Goal: Task Accomplishment & Management: Manage account settings

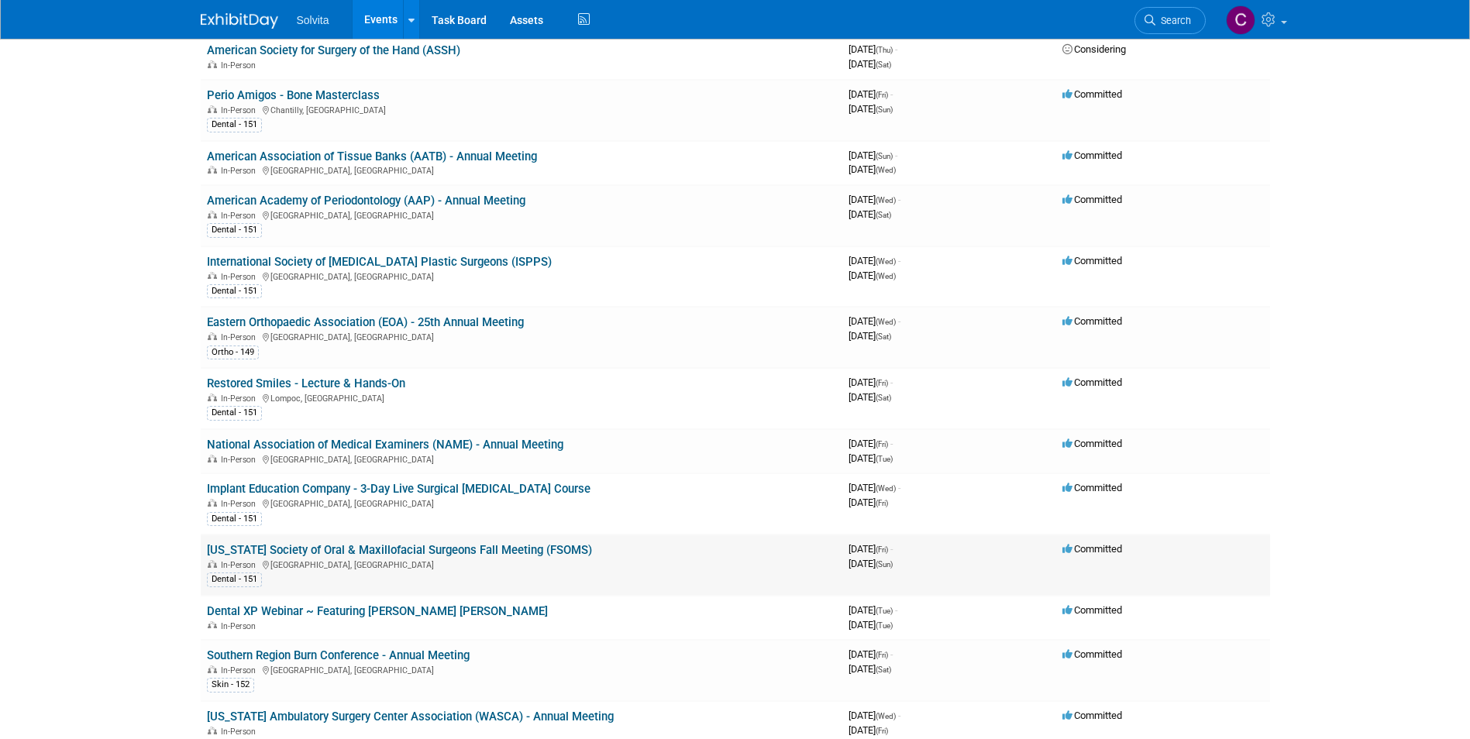
scroll to position [465, 0]
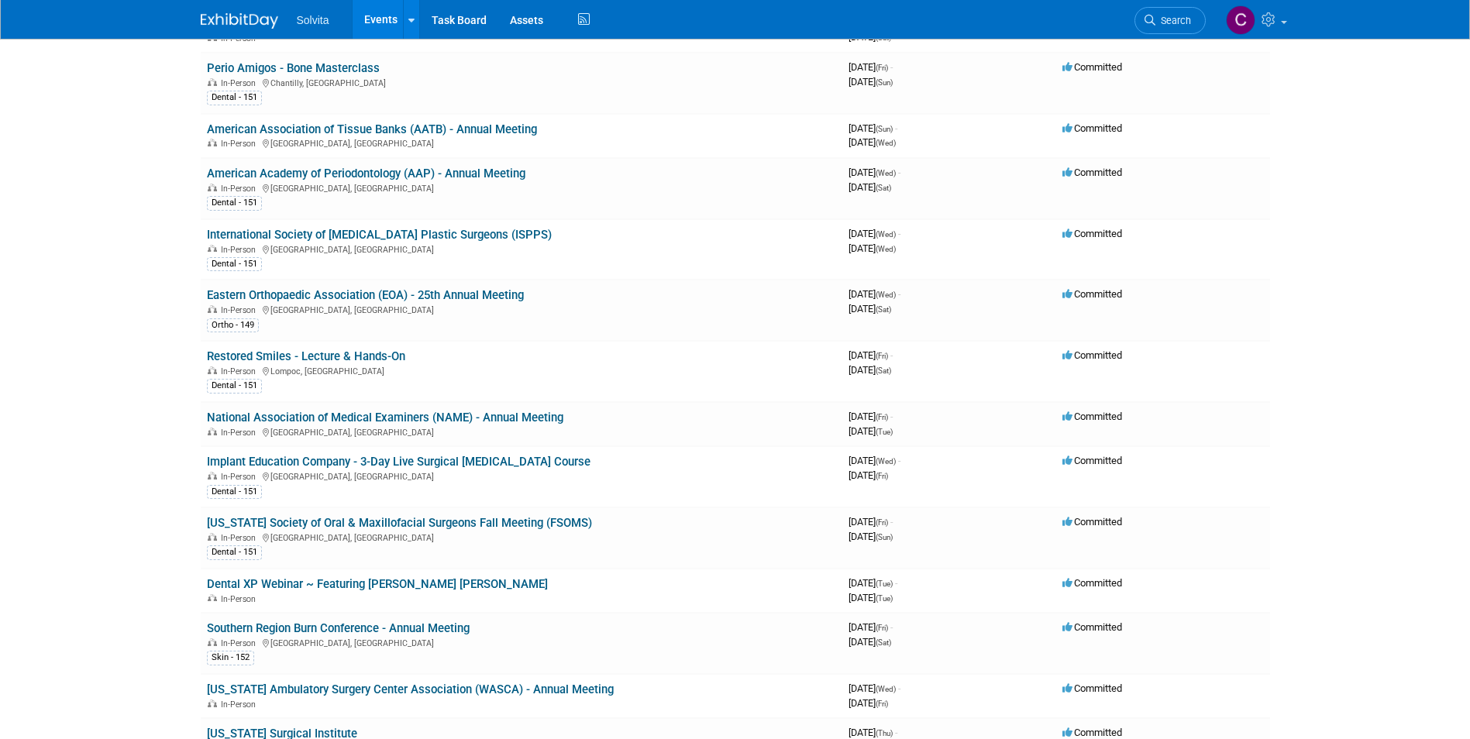
click at [494, 228] on link "International Society of [MEDICAL_DATA] Plastic Surgeons (ISPPS)" at bounding box center [379, 235] width 345 height 14
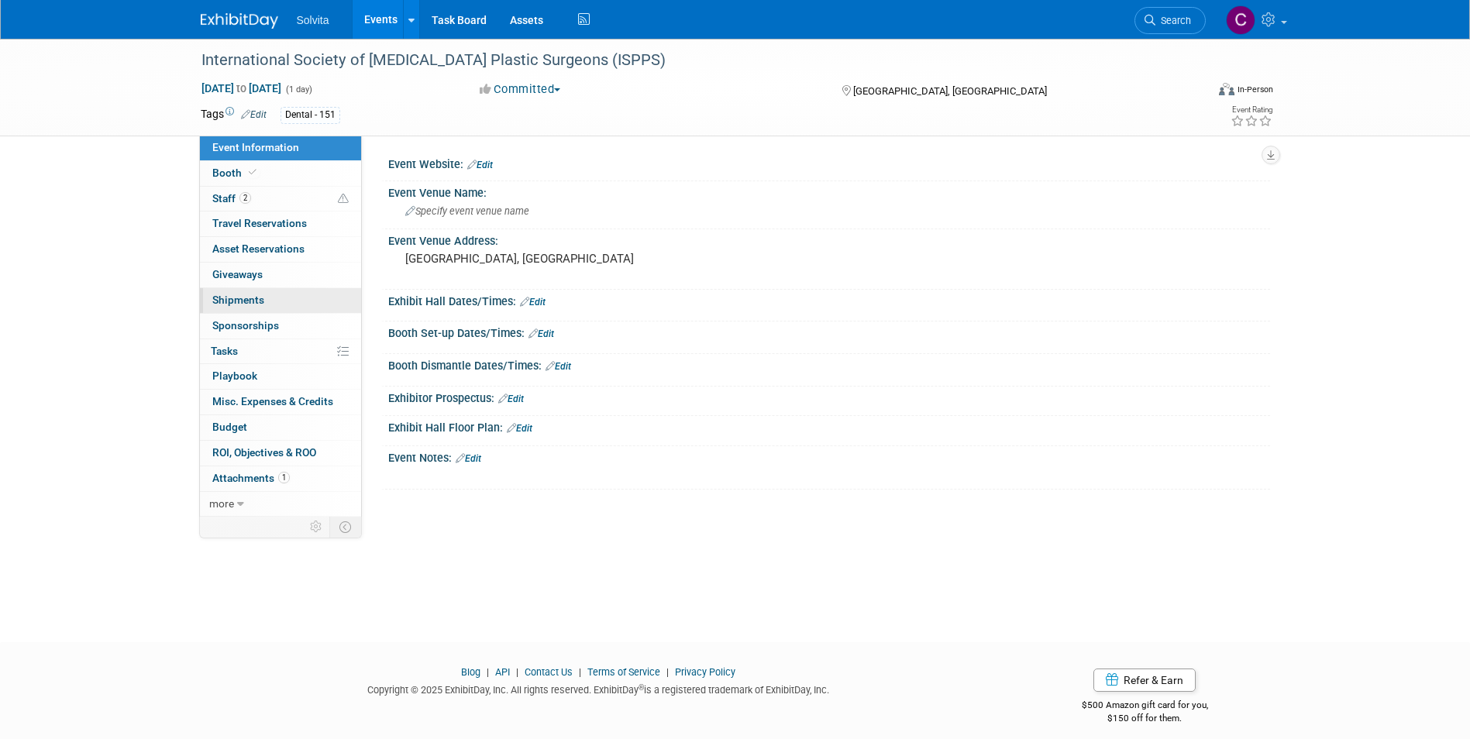
click at [245, 299] on span "Shipments 0" at bounding box center [238, 300] width 52 height 12
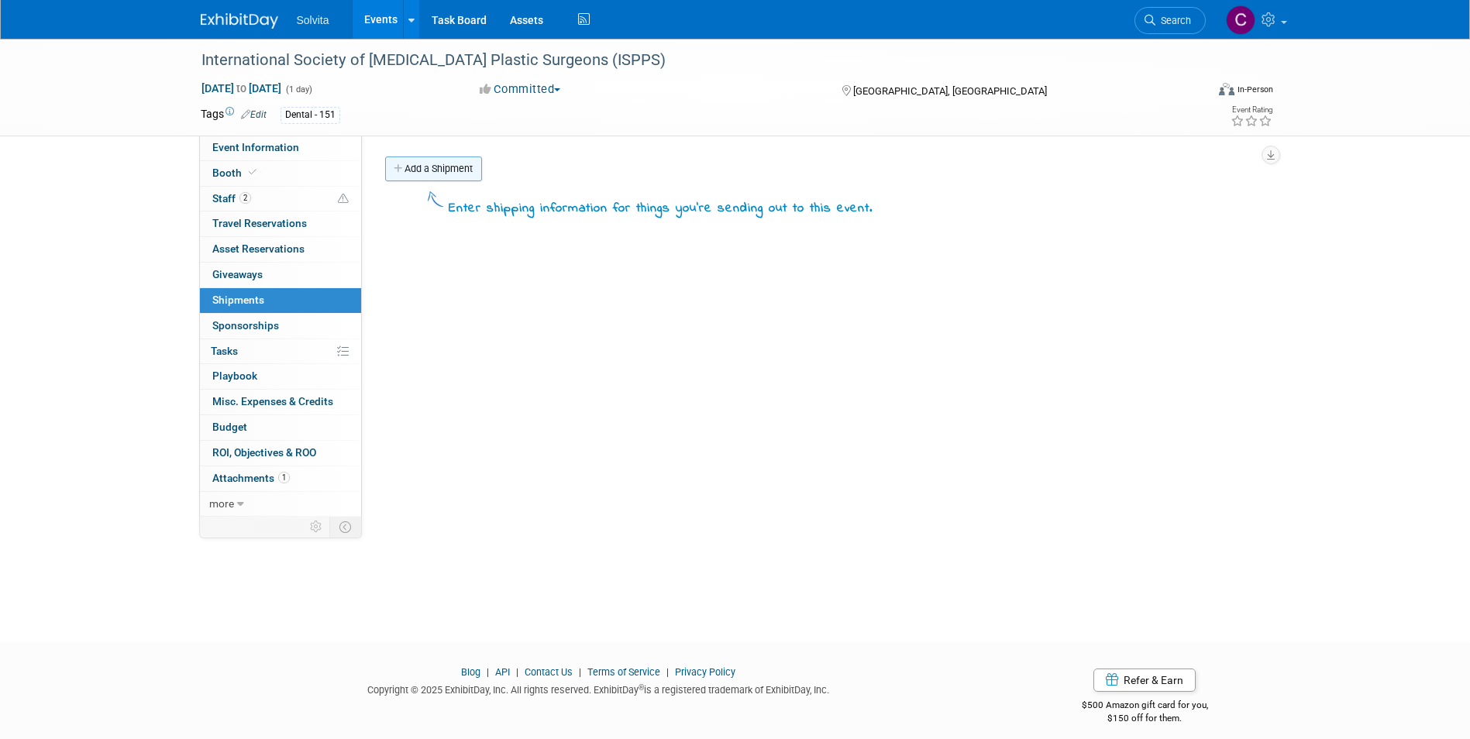
click at [460, 171] on link "Add a Shipment" at bounding box center [433, 169] width 97 height 25
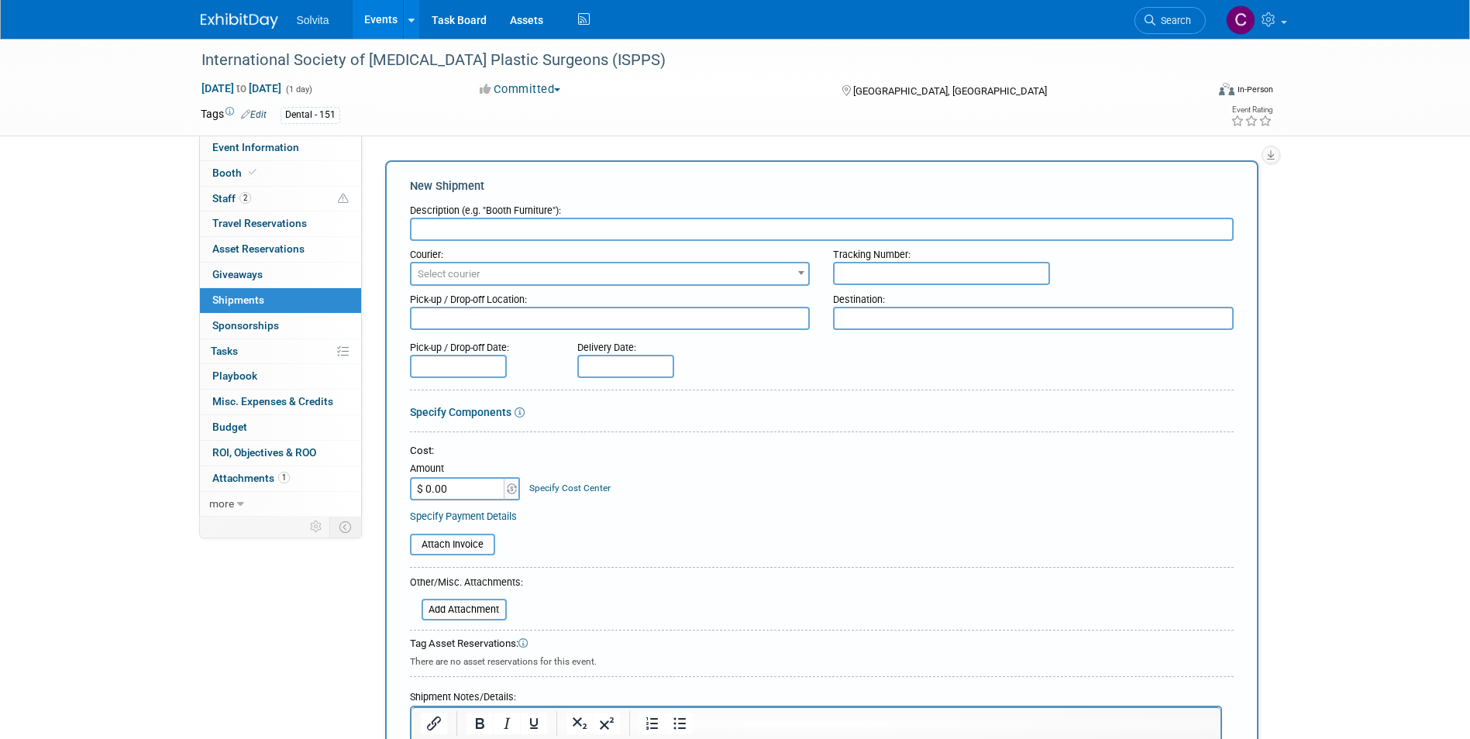
click at [474, 227] on input "text" at bounding box center [822, 229] width 824 height 23
drag, startPoint x: 643, startPoint y: 226, endPoint x: 656, endPoint y: 226, distance: 12.4
click at [656, 226] on input "Received lit request from Matt. Ship out on 10/9" at bounding box center [822, 229] width 824 height 23
type input "Received lit request from Matt. Ship out on 10/10"
drag, startPoint x: 641, startPoint y: 236, endPoint x: 679, endPoint y: 229, distance: 38.6
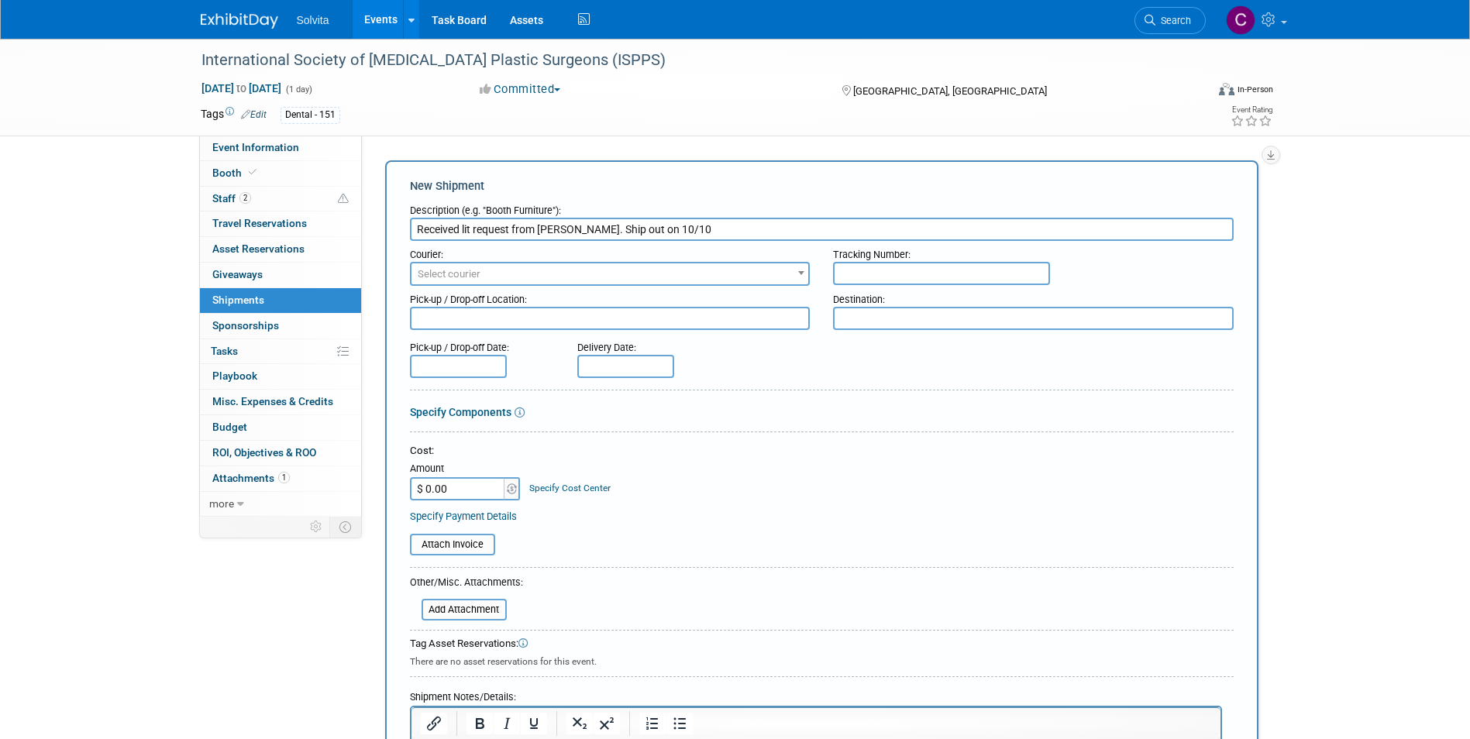
click at [679, 229] on input "Received lit request from Matt. Ship out on 10/10" at bounding box center [822, 229] width 824 height 23
click at [751, 460] on div "Cost: Amount $ 0.00 Specify Cost Center Cost Center -- Not Specified --" at bounding box center [822, 472] width 824 height 57
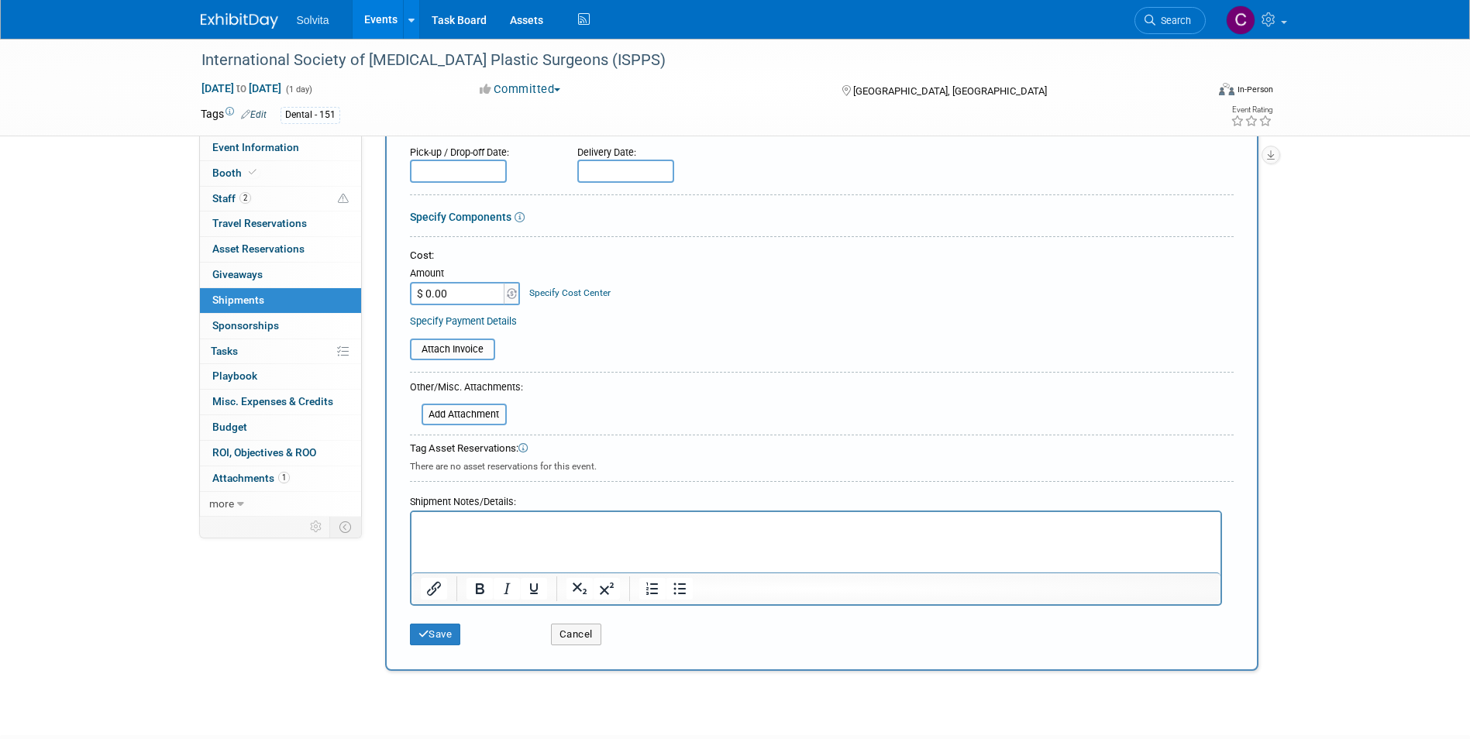
scroll to position [233, 0]
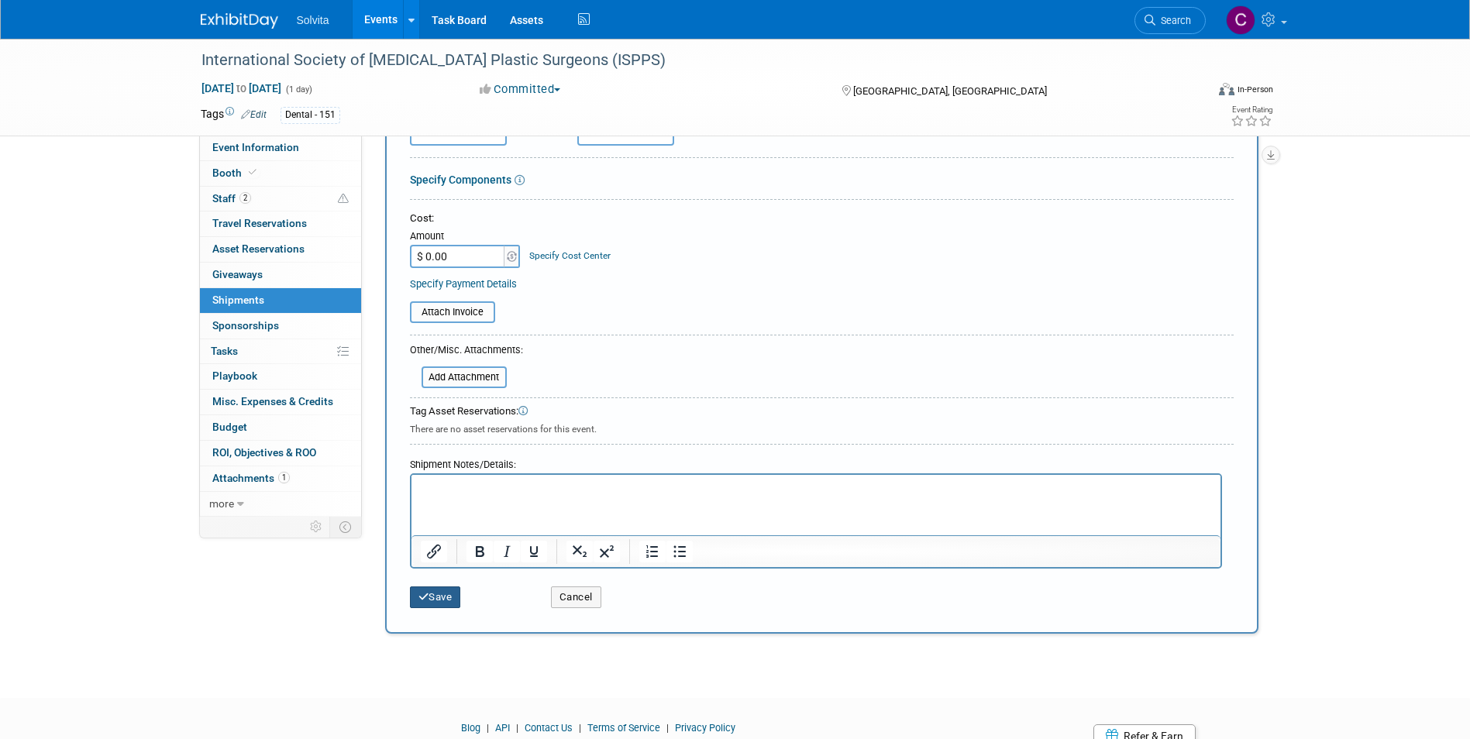
click at [445, 598] on button "Save" at bounding box center [435, 598] width 51 height 22
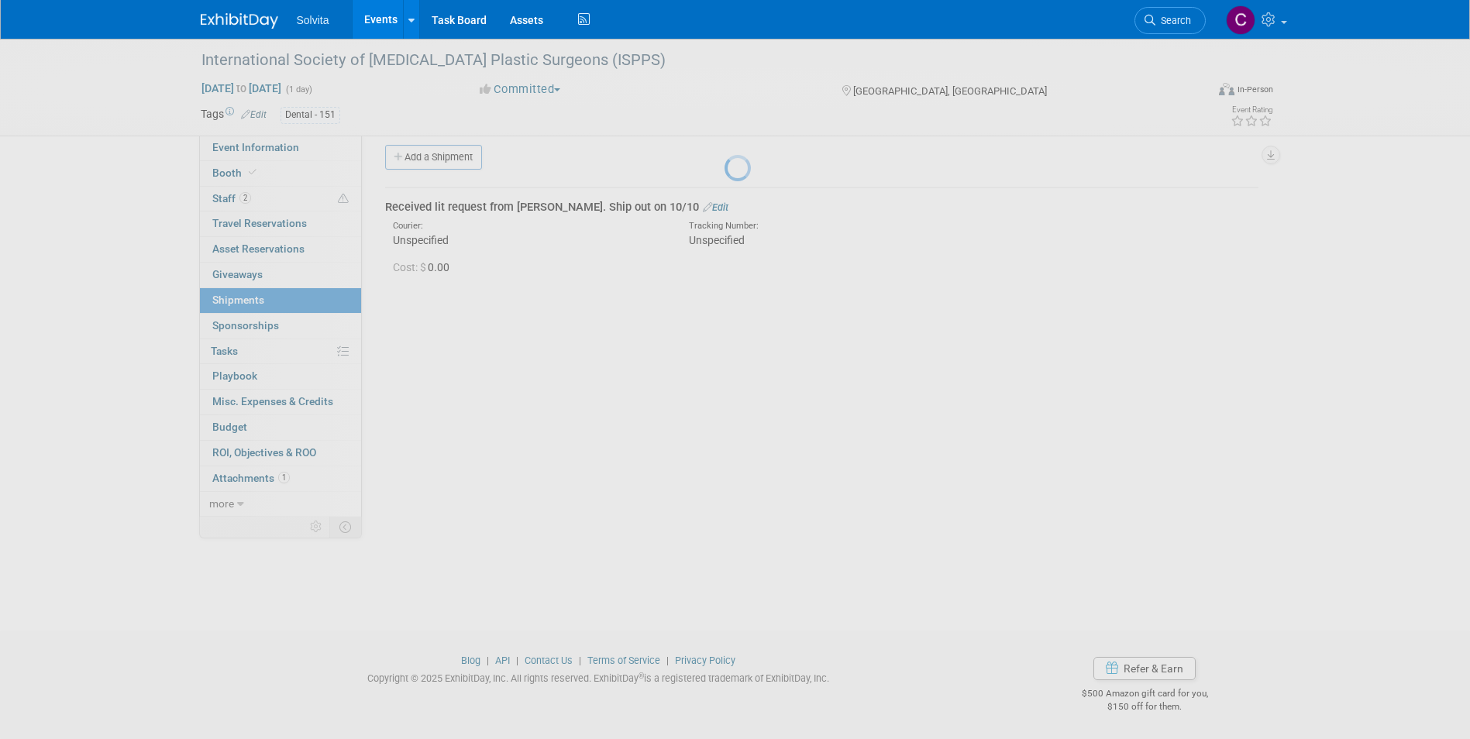
scroll to position [12, 0]
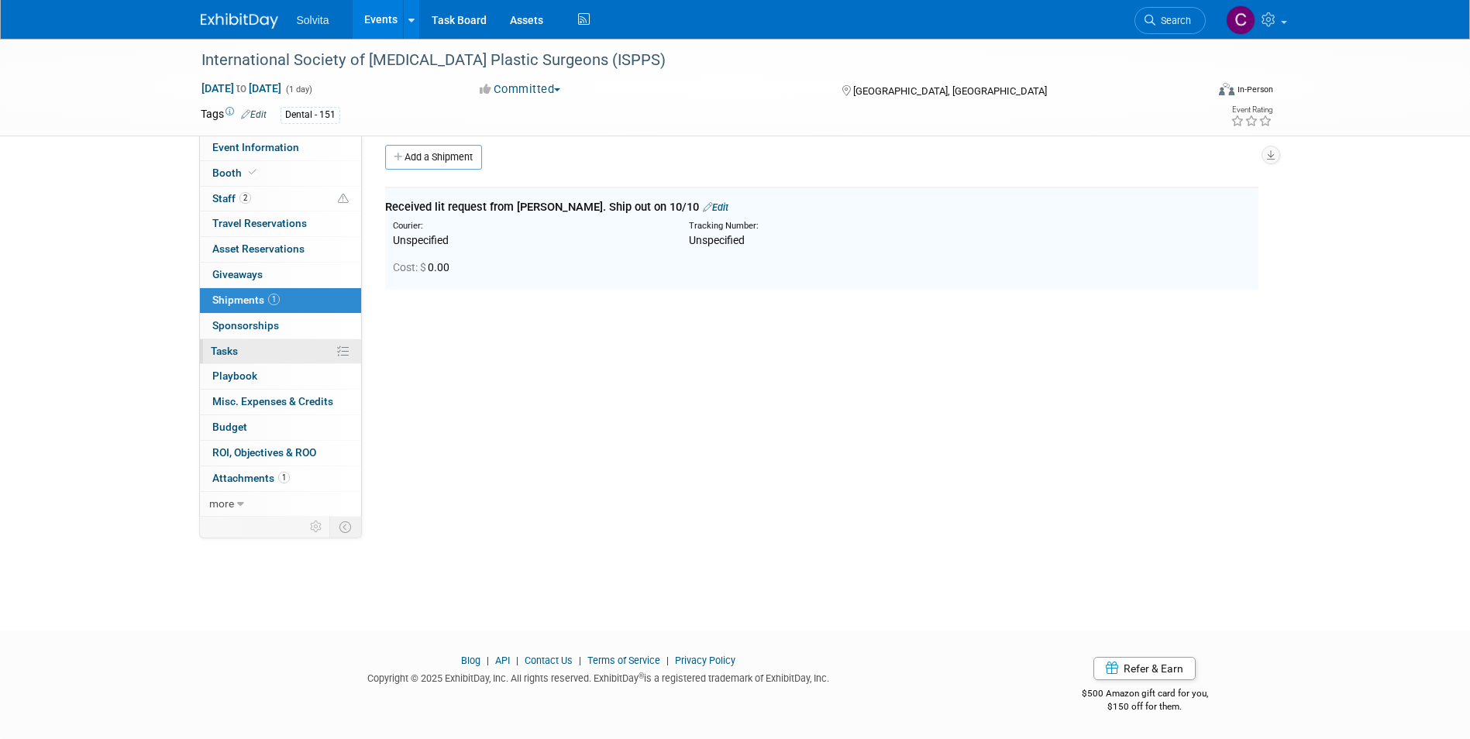
click at [226, 350] on span "Tasks 0%" at bounding box center [224, 351] width 27 height 12
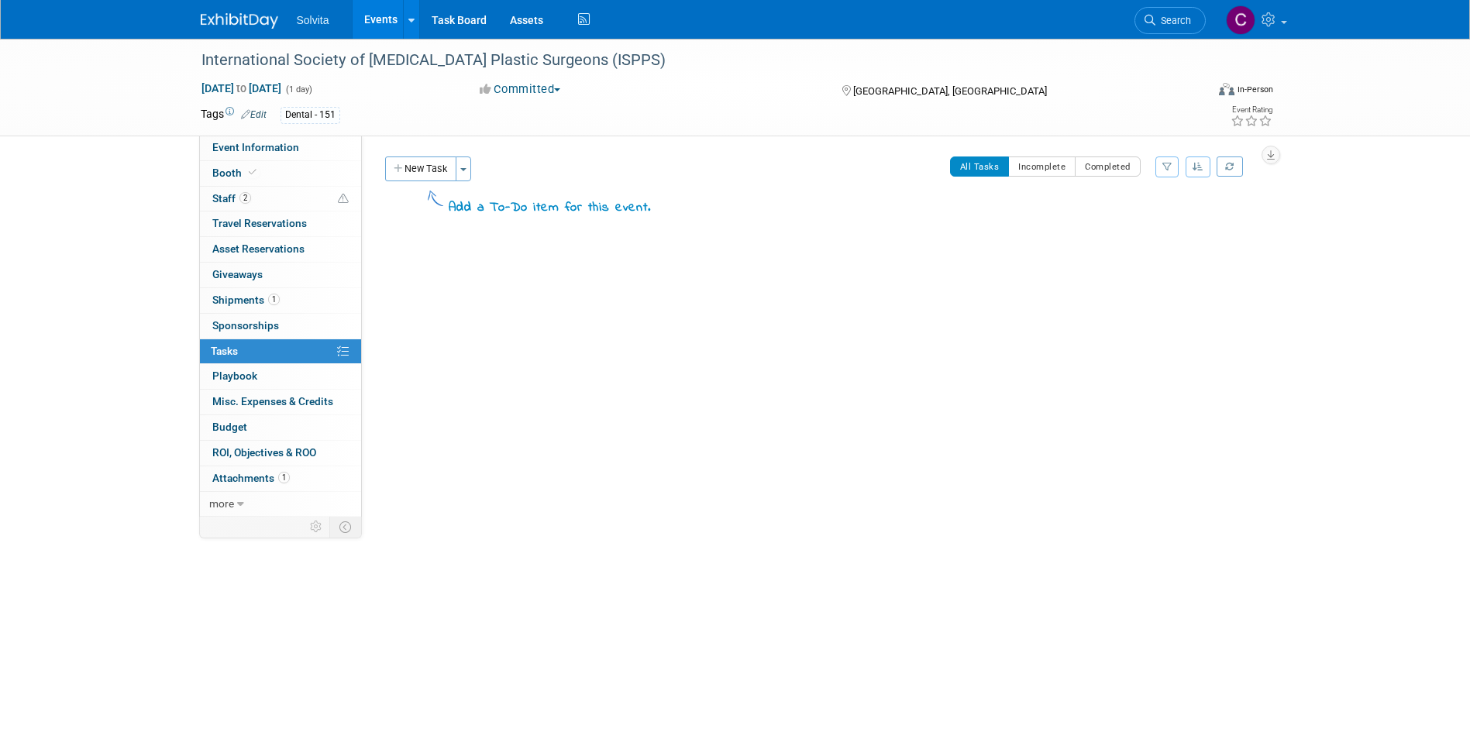
click at [564, 365] on div "International Society of Periodontal Plastic Surgeons (ISPPS) Toronto, Canada O…" at bounding box center [819, 305] width 877 height 136
click at [381, 10] on link "Events" at bounding box center [381, 19] width 57 height 39
